Goal: Find specific page/section: Find specific page/section

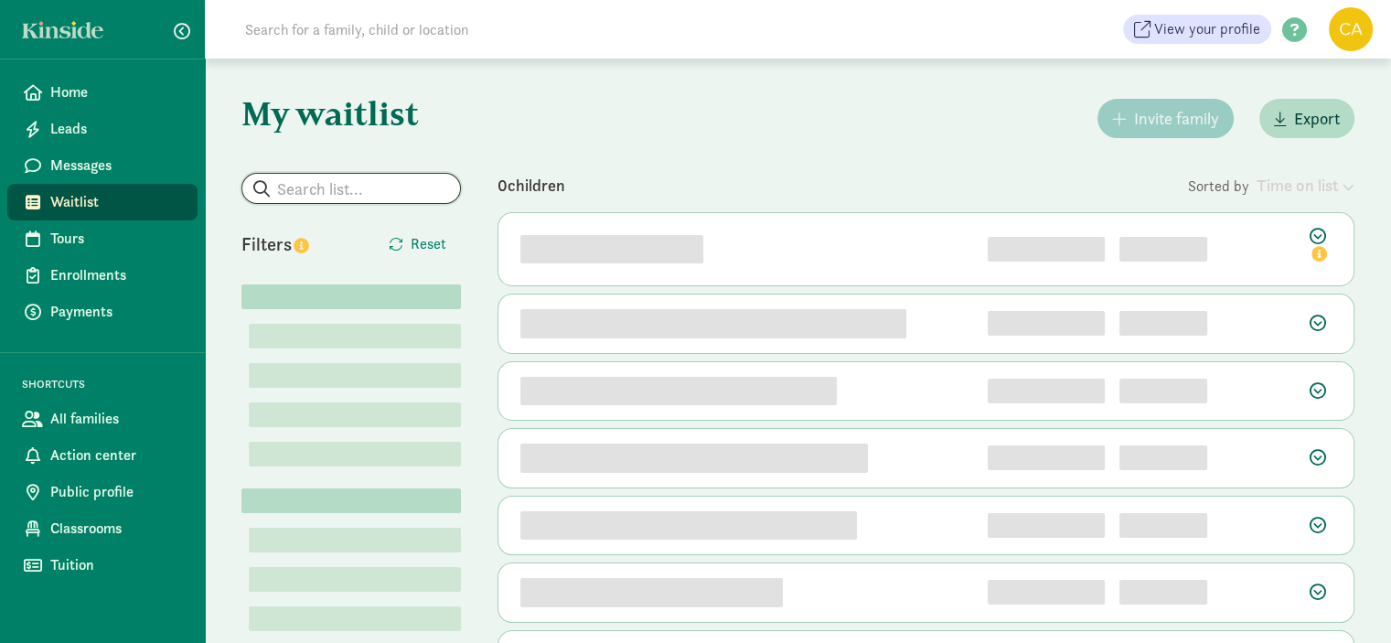
click at [306, 186] on input "search" at bounding box center [351, 188] width 218 height 29
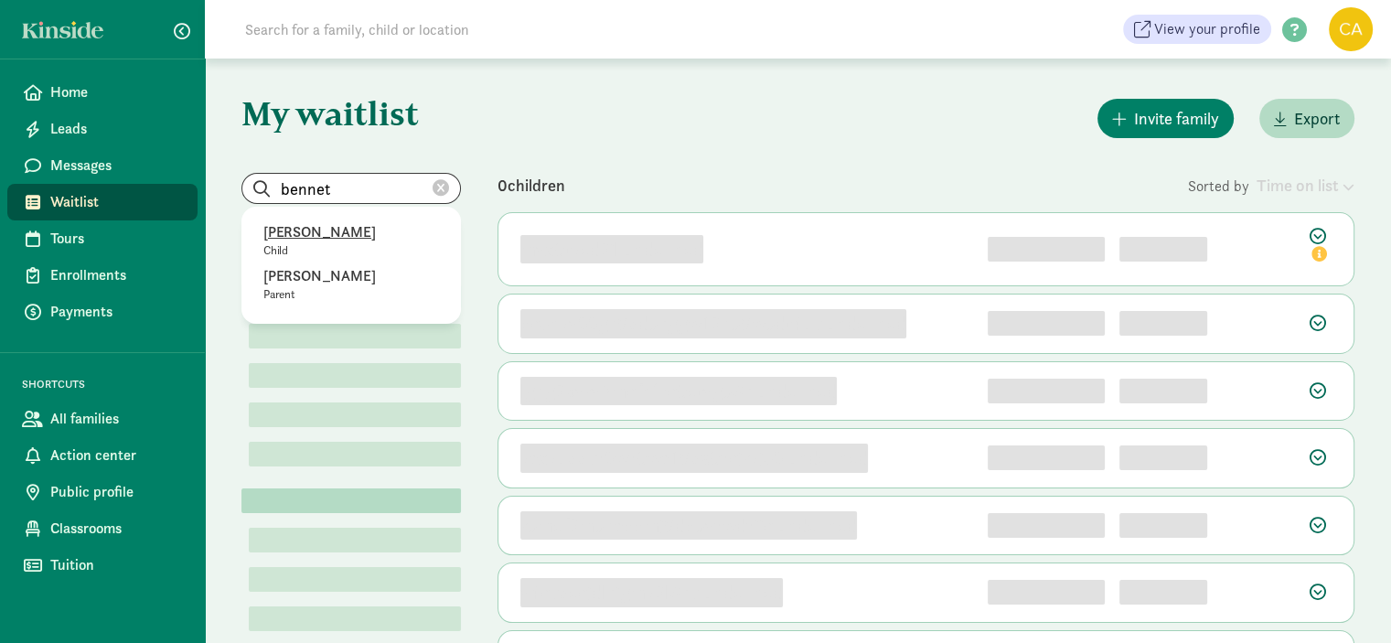
click at [337, 231] on p "[PERSON_NAME]" at bounding box center [351, 232] width 176 height 22
type input "[PERSON_NAME]"
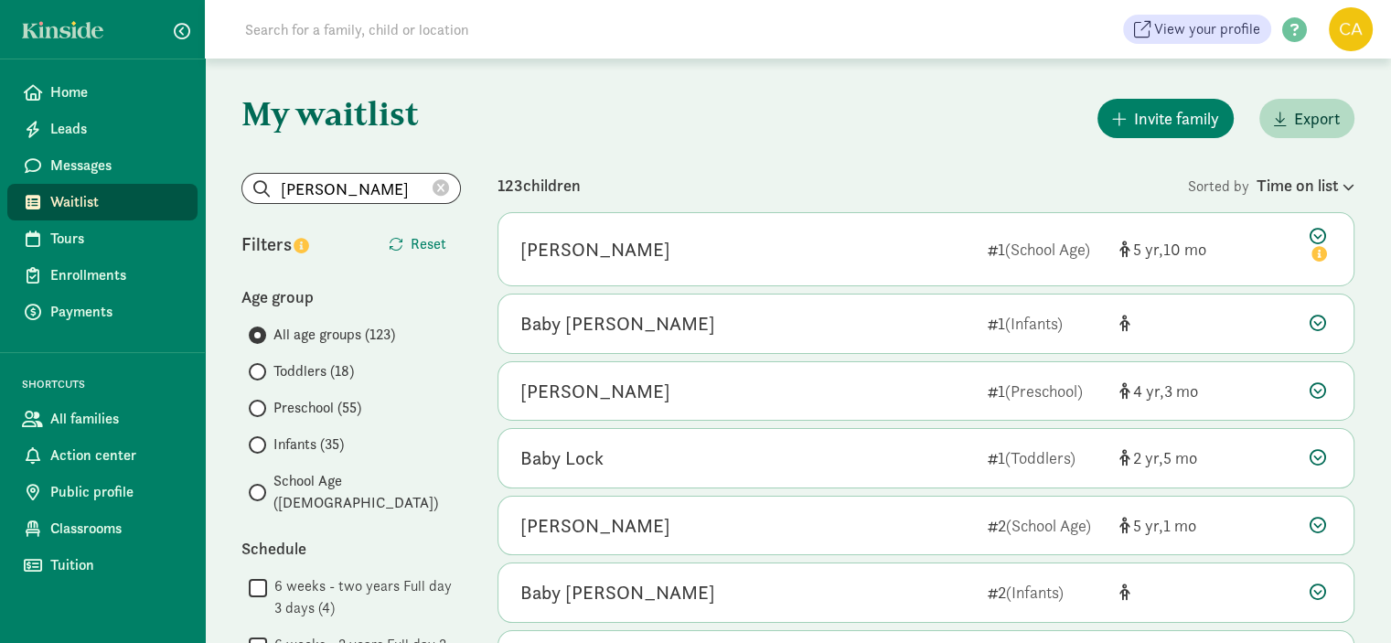
click at [293, 409] on span "Preschool (55)" at bounding box center [318, 408] width 88 height 22
click at [261, 409] on input "Preschool (55)" at bounding box center [255, 408] width 12 height 12
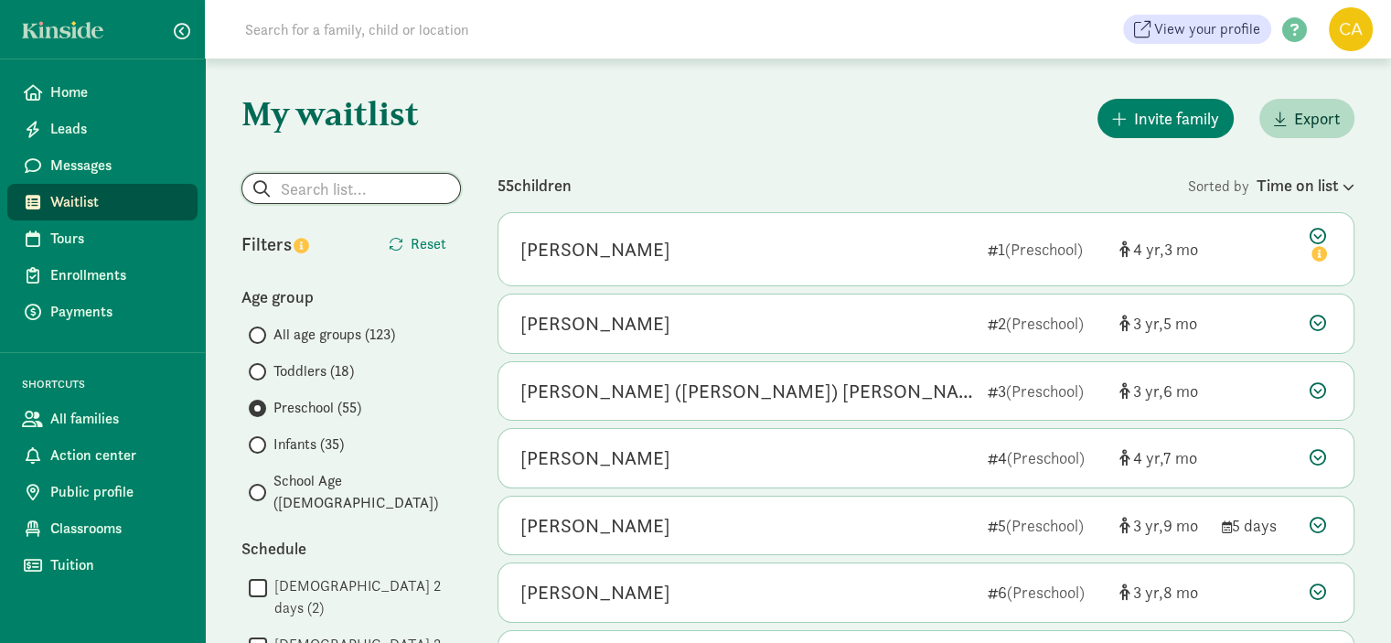
click at [288, 195] on input "search" at bounding box center [351, 188] width 218 height 29
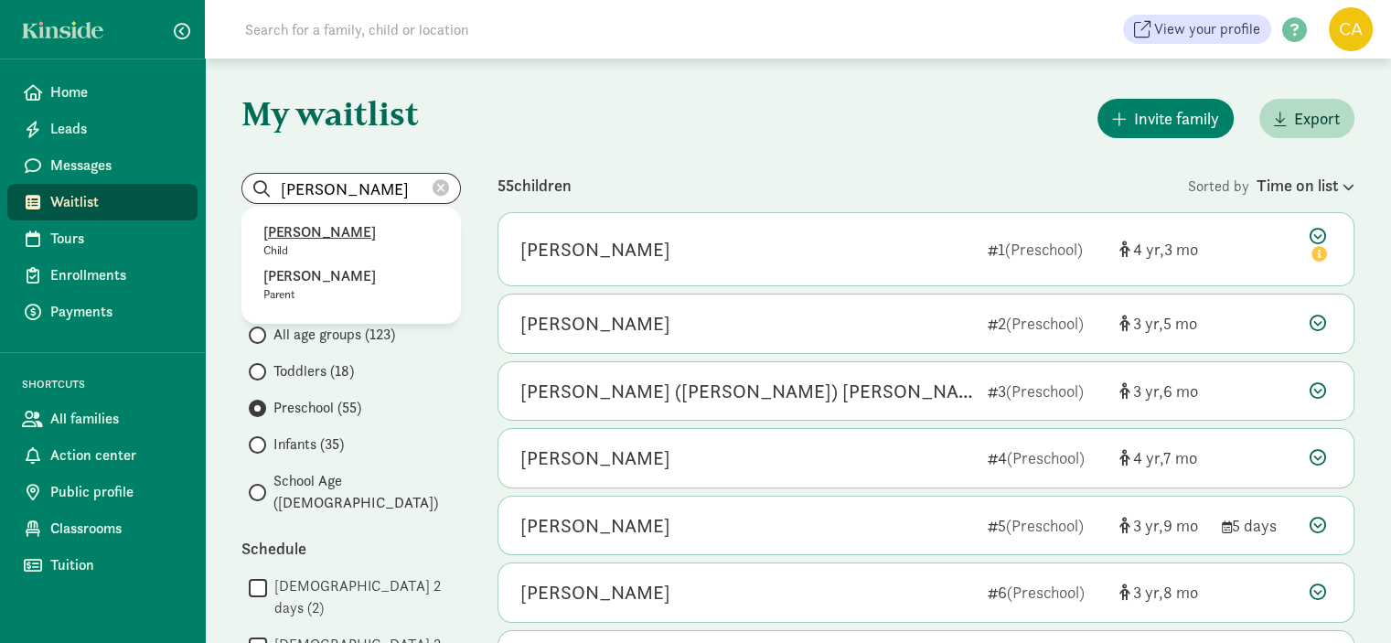
click at [289, 232] on p "[PERSON_NAME]" at bounding box center [351, 232] width 176 height 22
type input "[PERSON_NAME]"
radio input "true"
radio input "false"
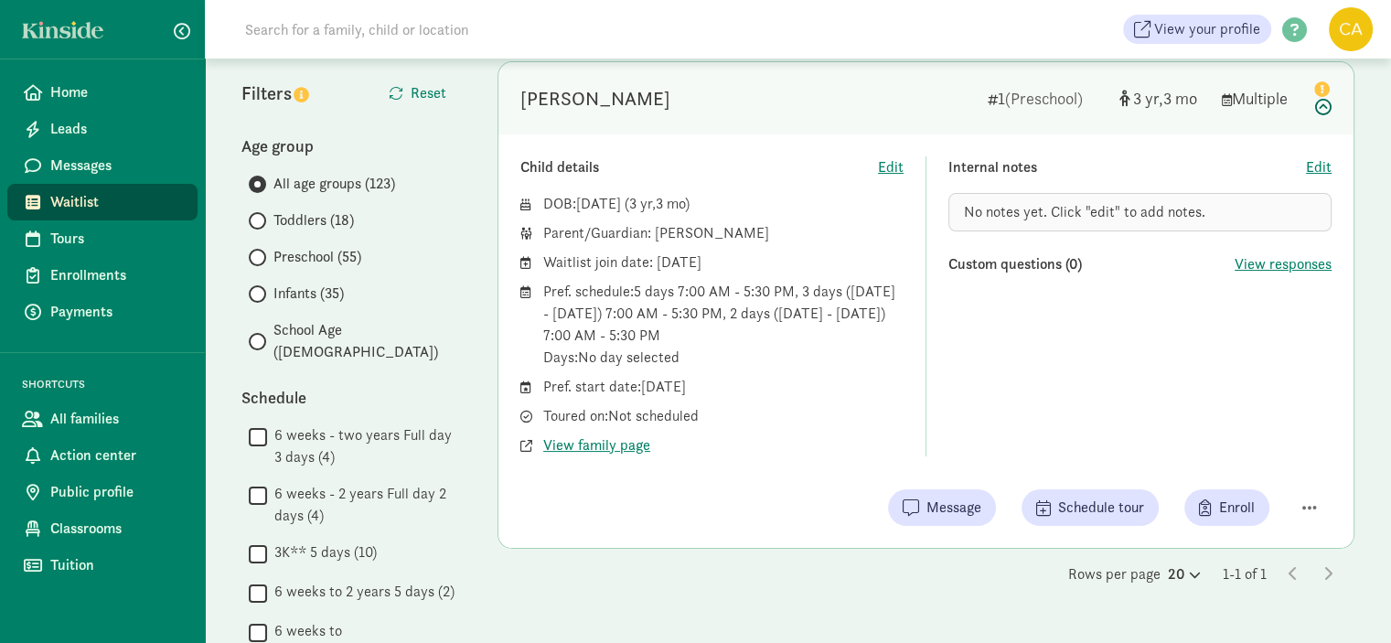
scroll to position [183, 0]
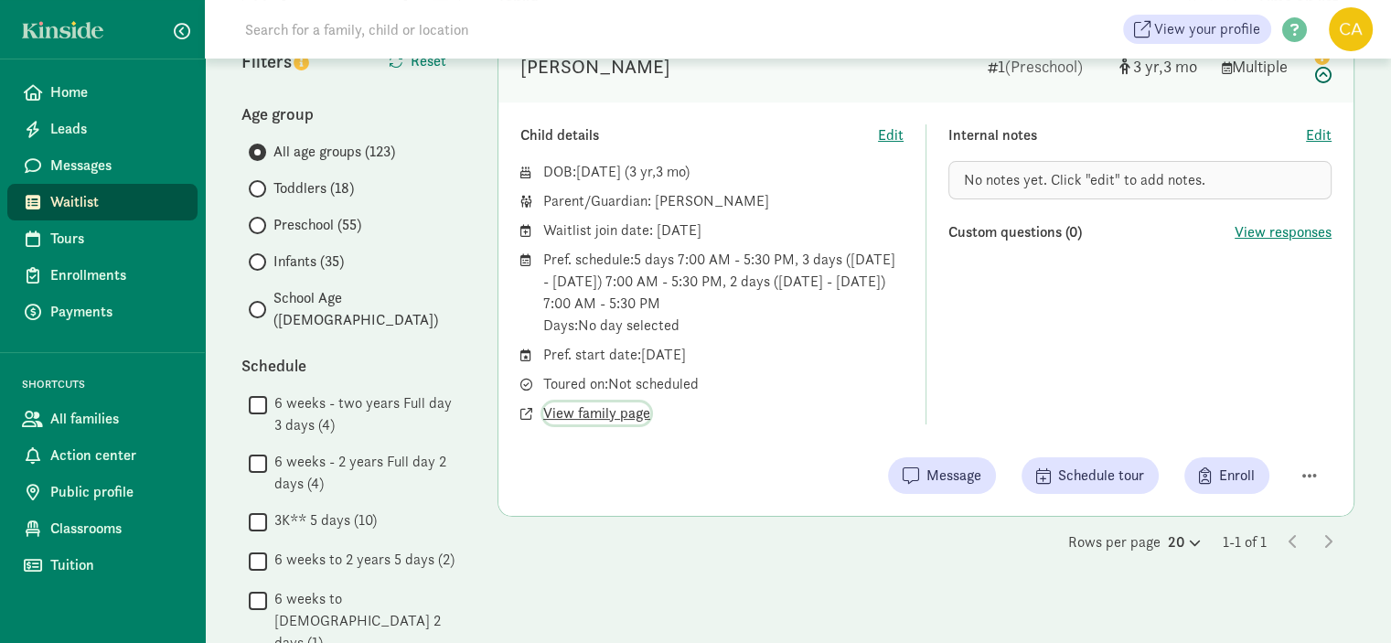
click at [597, 413] on span "View family page" at bounding box center [596, 413] width 107 height 22
